Goal: Navigation & Orientation: Find specific page/section

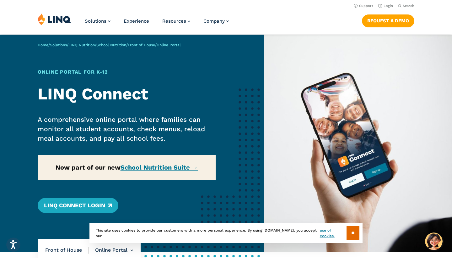
click at [64, 19] on img at bounding box center [54, 19] width 33 height 12
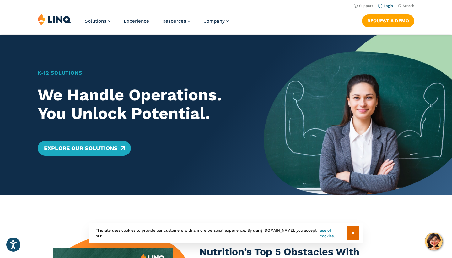
click at [386, 6] on link "Login" at bounding box center [385, 6] width 15 height 4
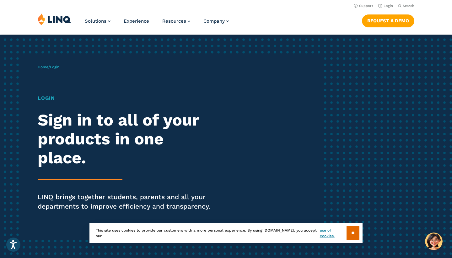
scroll to position [6, 0]
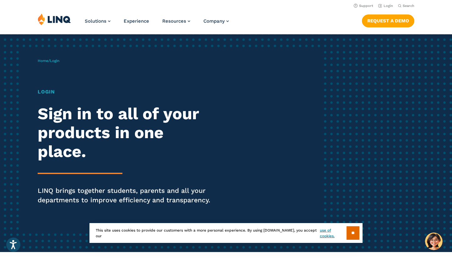
click at [52, 90] on h1 "Login" at bounding box center [125, 92] width 174 height 8
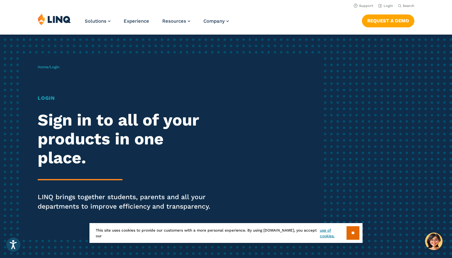
scroll to position [0, 0]
click at [52, 98] on h1 "Login" at bounding box center [125, 98] width 174 height 8
click at [55, 68] on span "Login" at bounding box center [54, 67] width 9 height 4
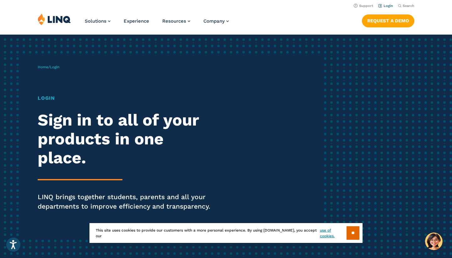
click at [383, 7] on link "Login" at bounding box center [385, 6] width 15 height 4
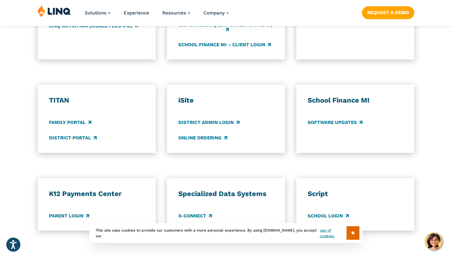
scroll to position [442, 0]
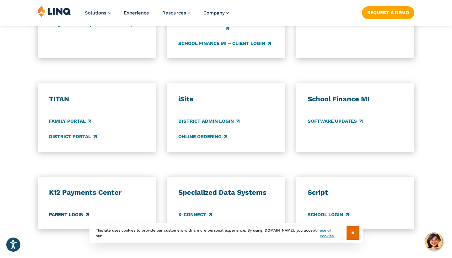
click at [74, 213] on link "Parent Login" at bounding box center [69, 214] width 40 height 7
click at [71, 118] on link "Family Portal" at bounding box center [70, 120] width 42 height 7
